Goal: Task Accomplishment & Management: Manage account settings

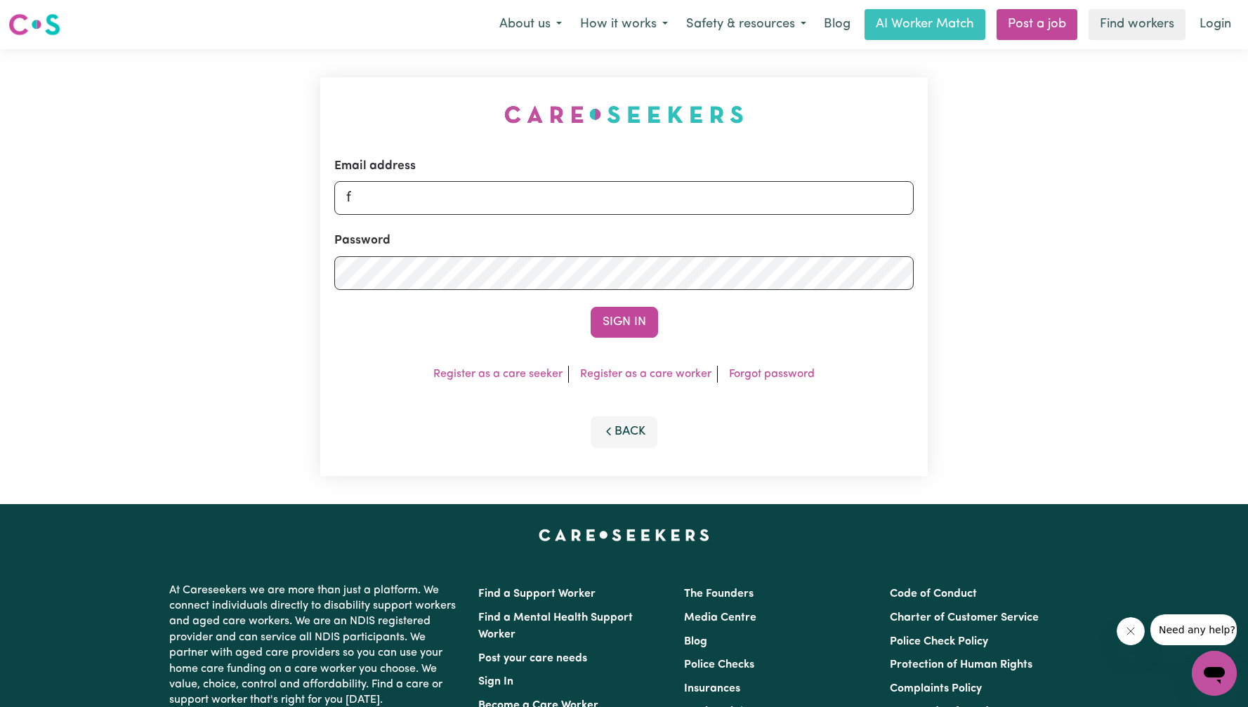
type input "[EMAIL_ADDRESS][DOMAIN_NAME]"
click at [594, 329] on button "Sign In" at bounding box center [624, 322] width 67 height 31
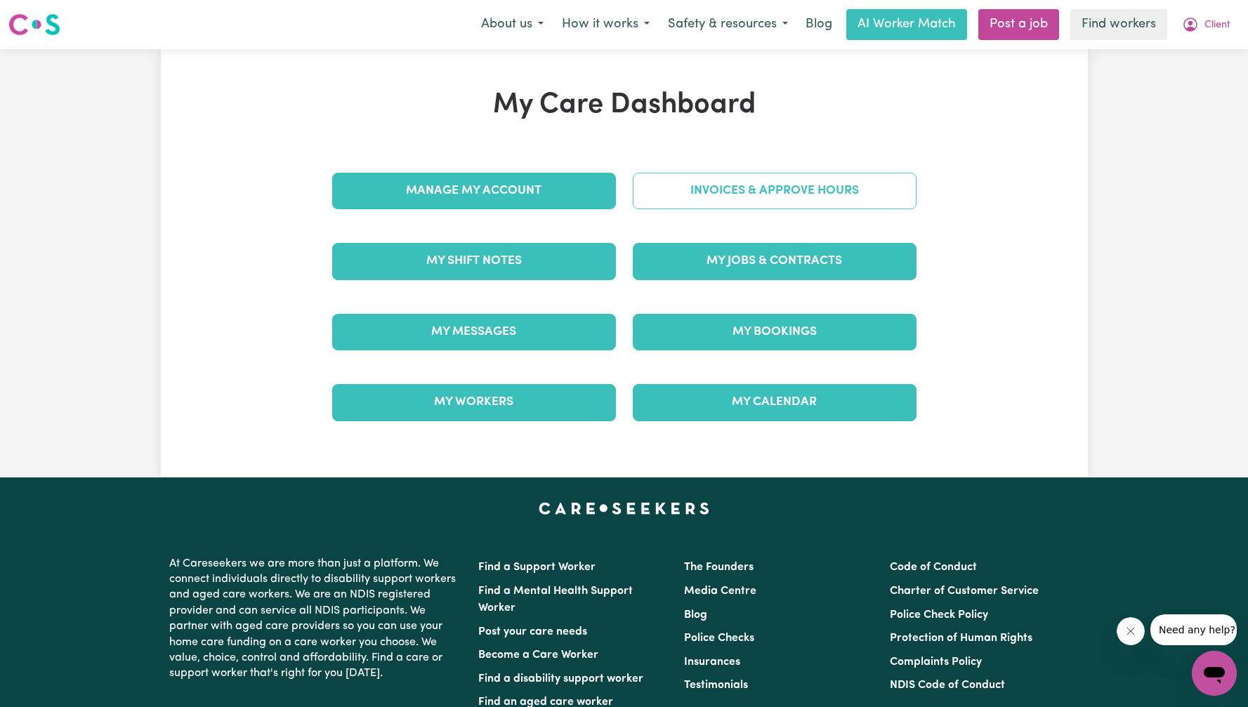
click at [770, 193] on link "Invoices & Approve Hours" at bounding box center [775, 191] width 284 height 37
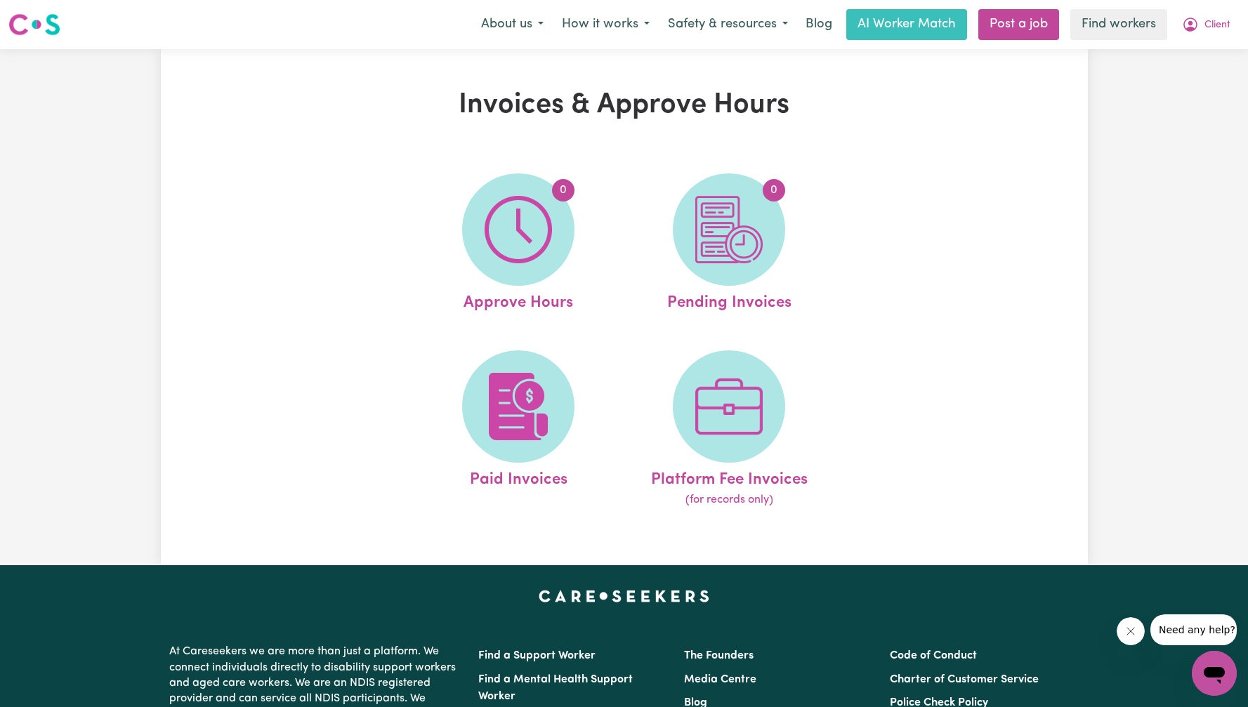
click at [891, 244] on div "0 Approve Hours 0 Pending Invoices Paid Invoices Platform Fee Invoices (for rec…" at bounding box center [624, 341] width 618 height 370
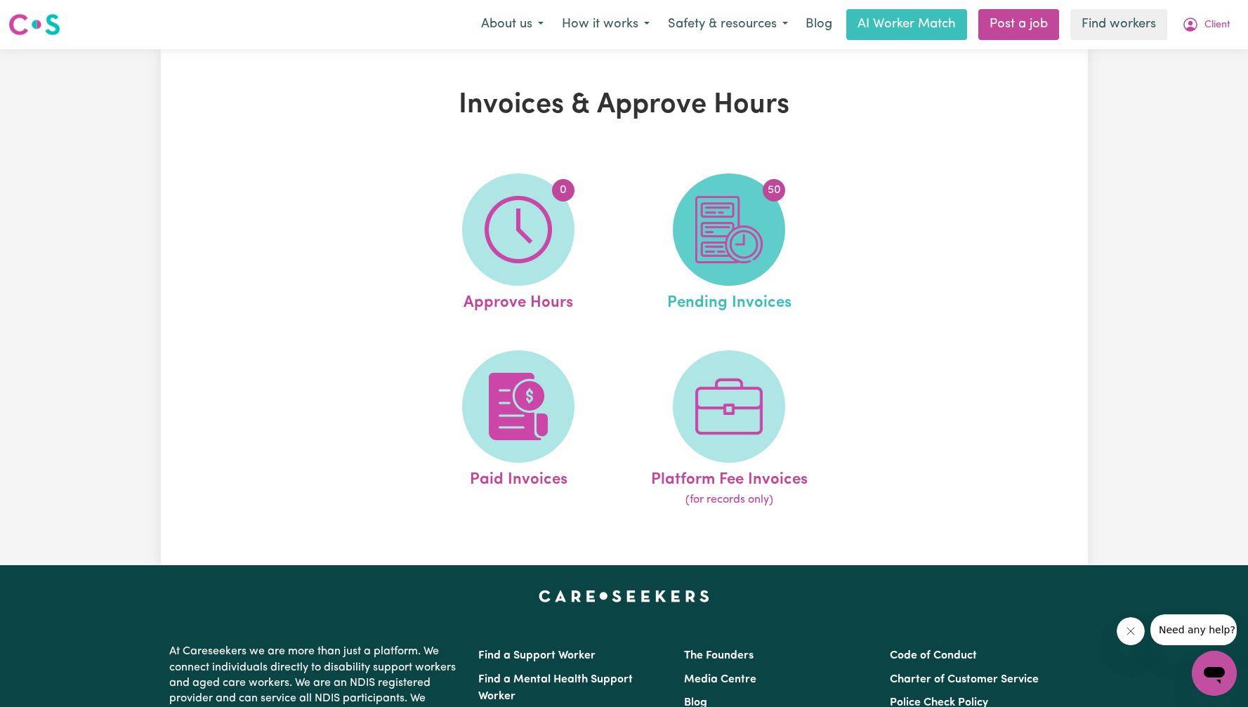
click at [737, 230] on img at bounding box center [728, 229] width 67 height 67
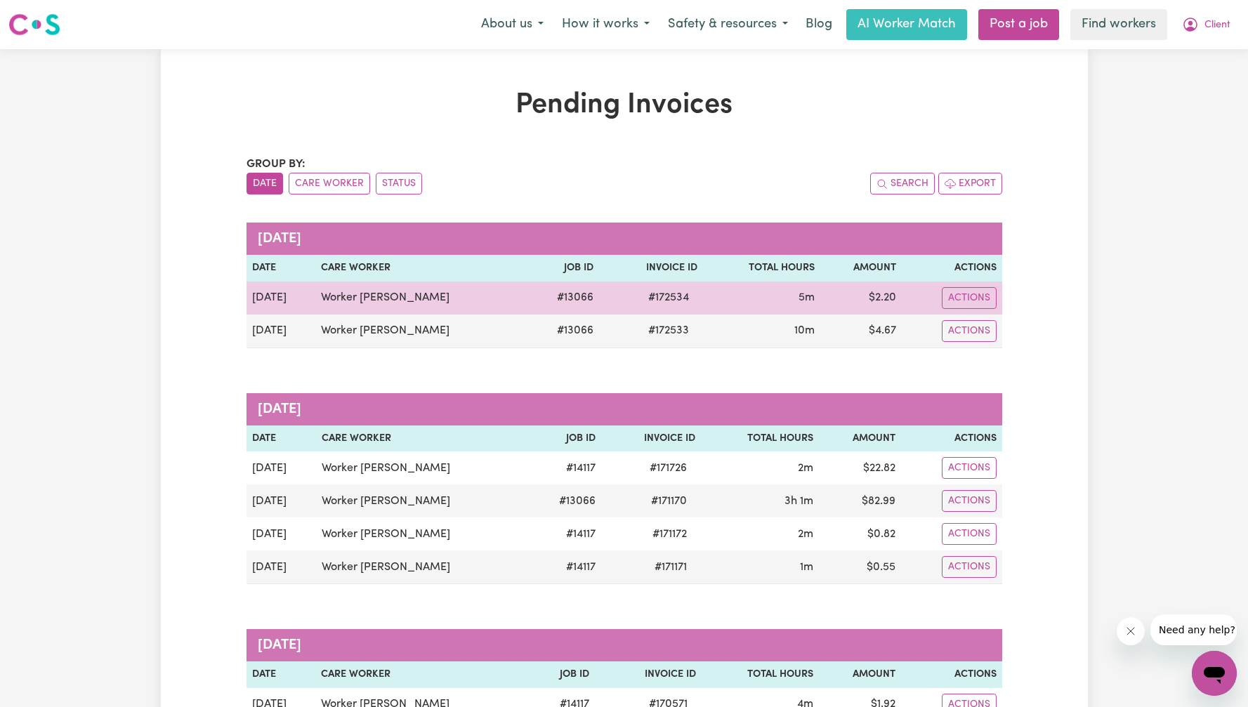
click at [927, 302] on div "Actions" at bounding box center [951, 298] width 88 height 22
click at [971, 302] on button "Actions" at bounding box center [969, 298] width 55 height 22
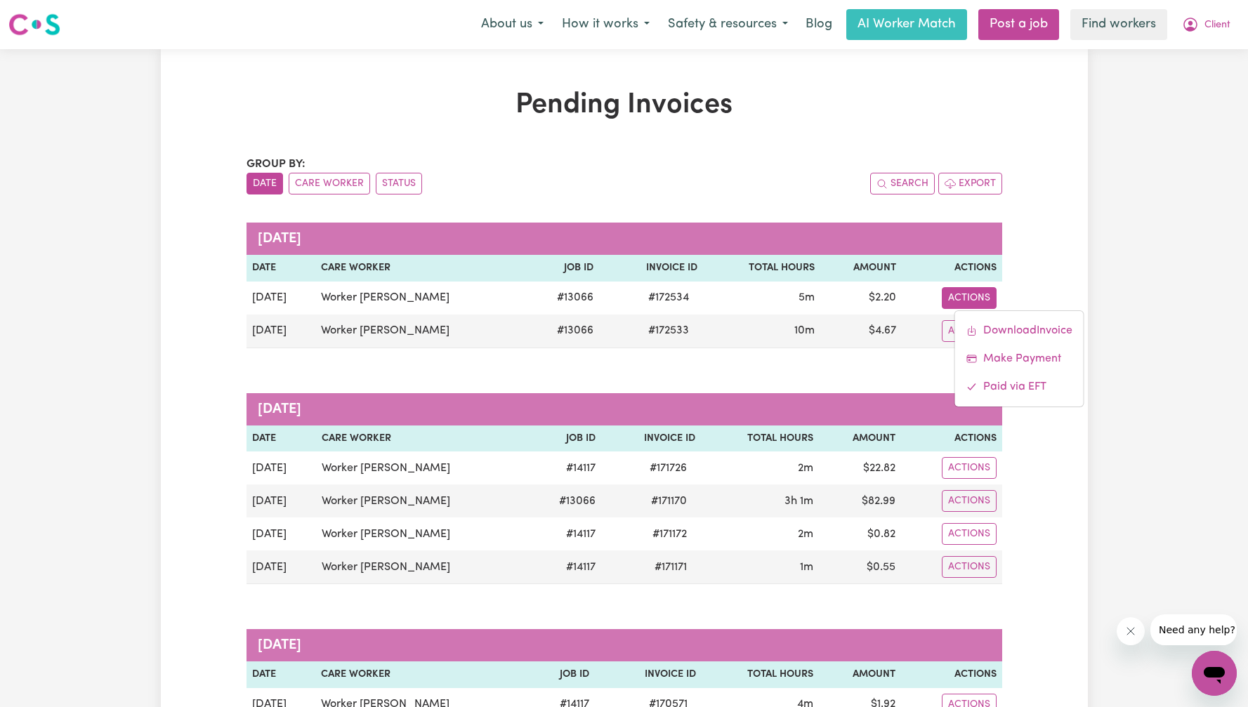
drag, startPoint x: 1126, startPoint y: 261, endPoint x: 1126, endPoint y: 246, distance: 14.8
drag, startPoint x: 1205, startPoint y: 22, endPoint x: 1206, endPoint y: 40, distance: 18.3
click at [1206, 22] on span "Client" at bounding box center [1217, 25] width 26 height 15
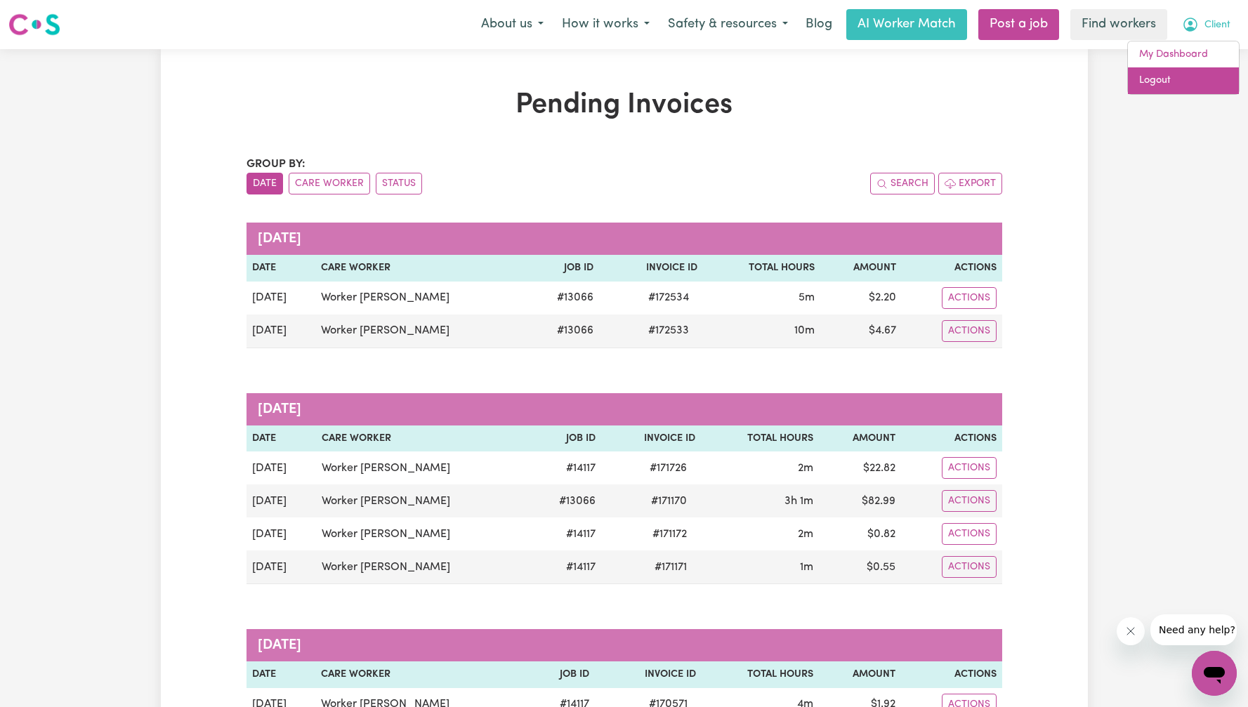
click at [1206, 77] on link "Logout" at bounding box center [1183, 80] width 111 height 27
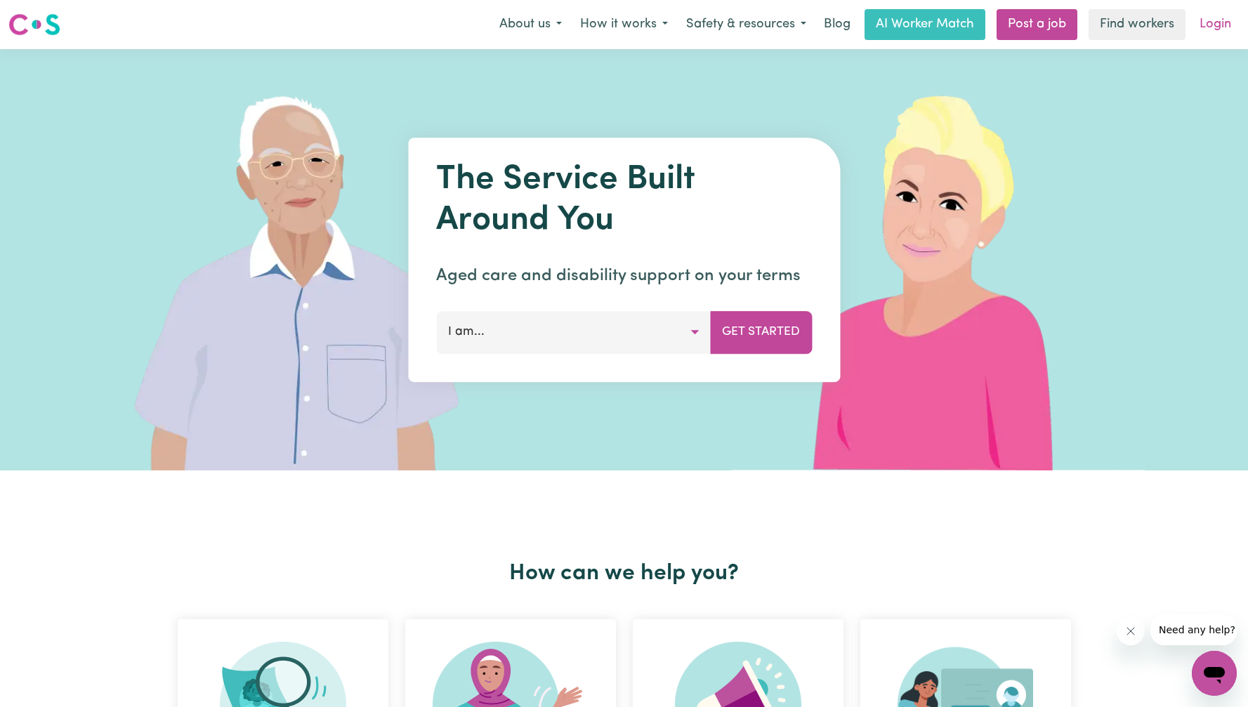
click at [1212, 25] on link "Login" at bounding box center [1215, 24] width 48 height 31
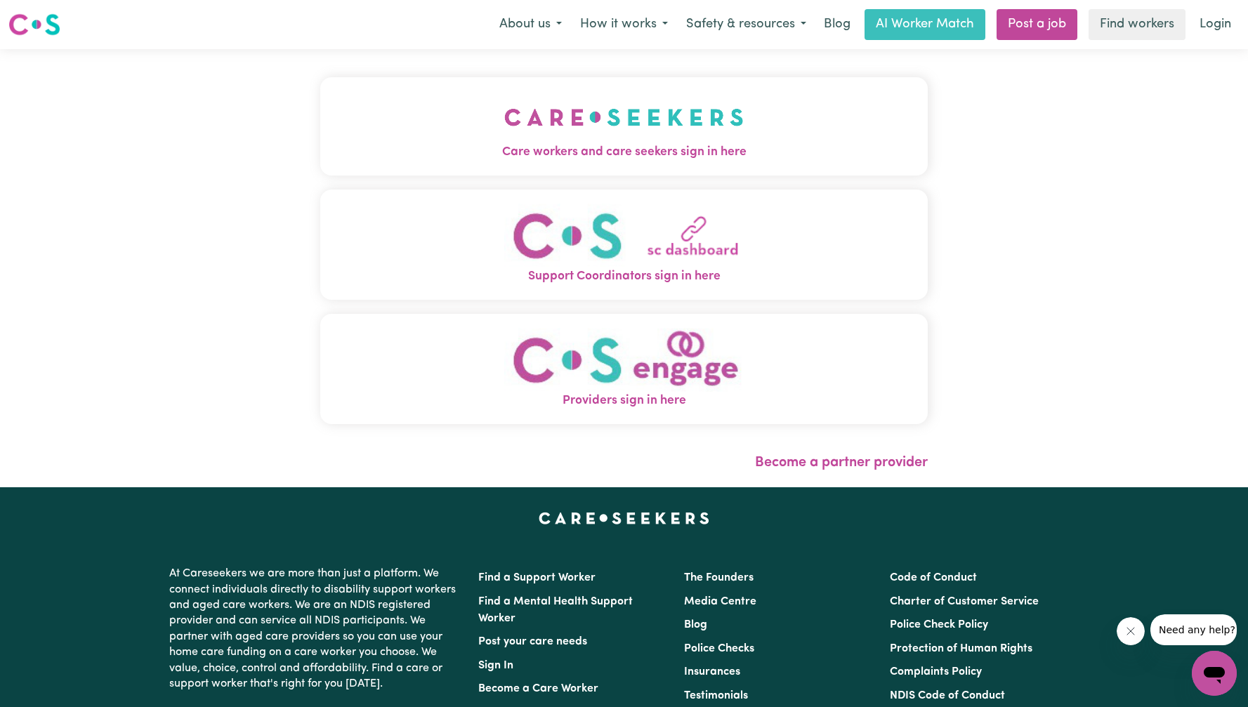
click at [326, 70] on div "Care workers and care seekers sign in here Support Coordinators sign in here Pr…" at bounding box center [624, 268] width 624 height 438
drag, startPoint x: 433, startPoint y: 100, endPoint x: 463, endPoint y: 110, distance: 31.8
click at [433, 100] on button "Care workers and care seekers sign in here" at bounding box center [623, 126] width 607 height 98
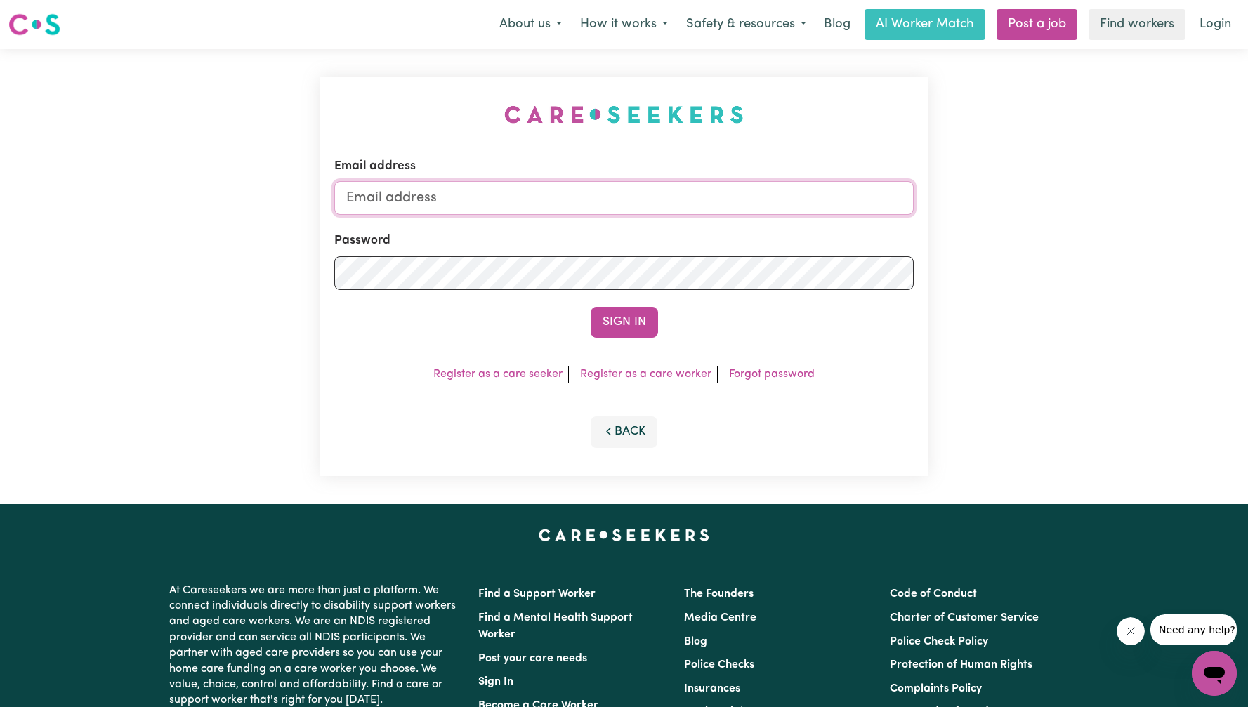
click at [617, 203] on input "Email address" at bounding box center [623, 198] width 579 height 34
type input "[EMAIL_ADDRESS][DOMAIN_NAME]"
click at [613, 306] on form "Email address [EMAIL_ADDRESS][DOMAIN_NAME] Password Sign In" at bounding box center [623, 247] width 579 height 180
click at [636, 327] on button "Sign In" at bounding box center [624, 322] width 67 height 31
